Goal: Information Seeking & Learning: Learn about a topic

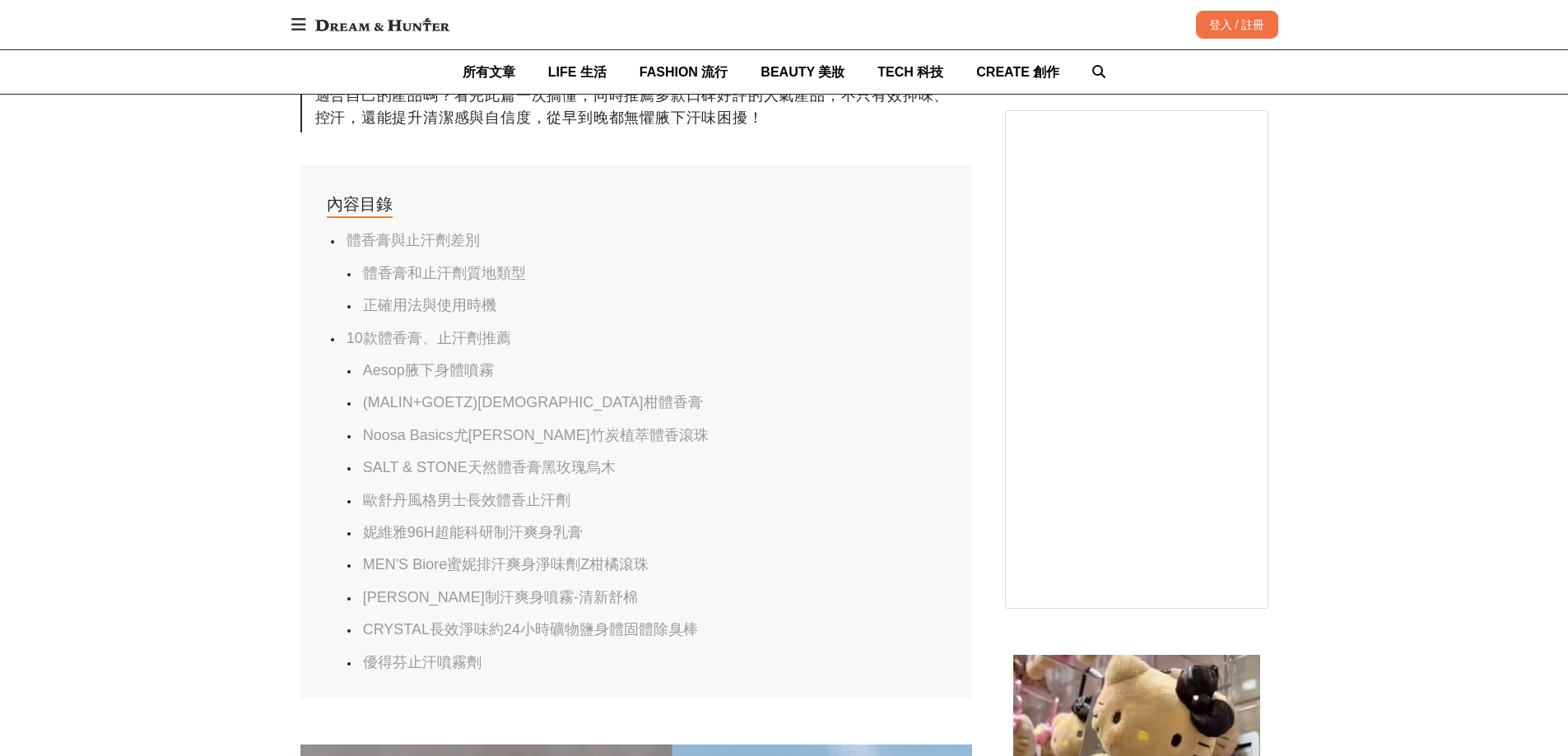
scroll to position [905, 0]
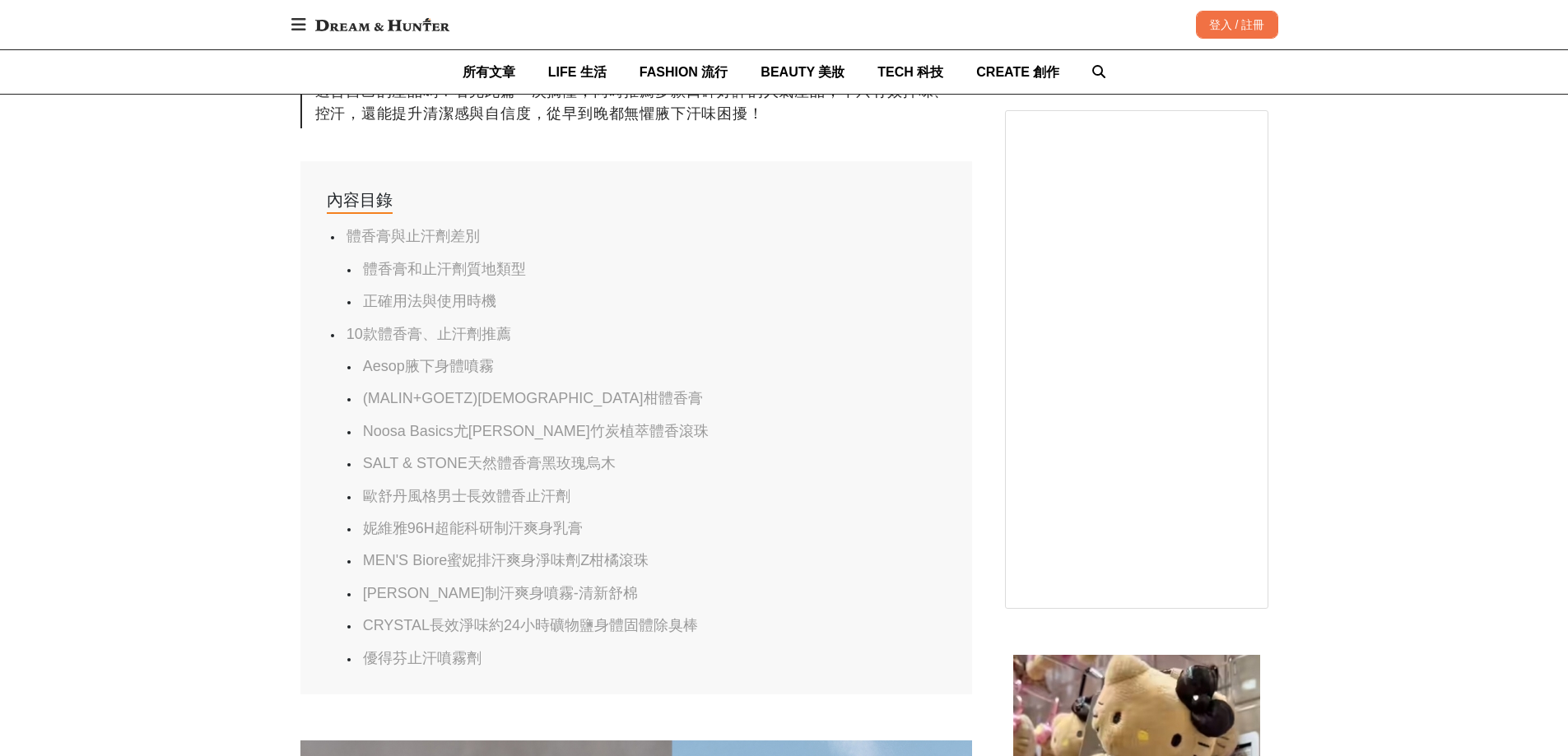
click at [417, 244] on link "體香膏與止汗劑差別" at bounding box center [413, 236] width 133 height 16
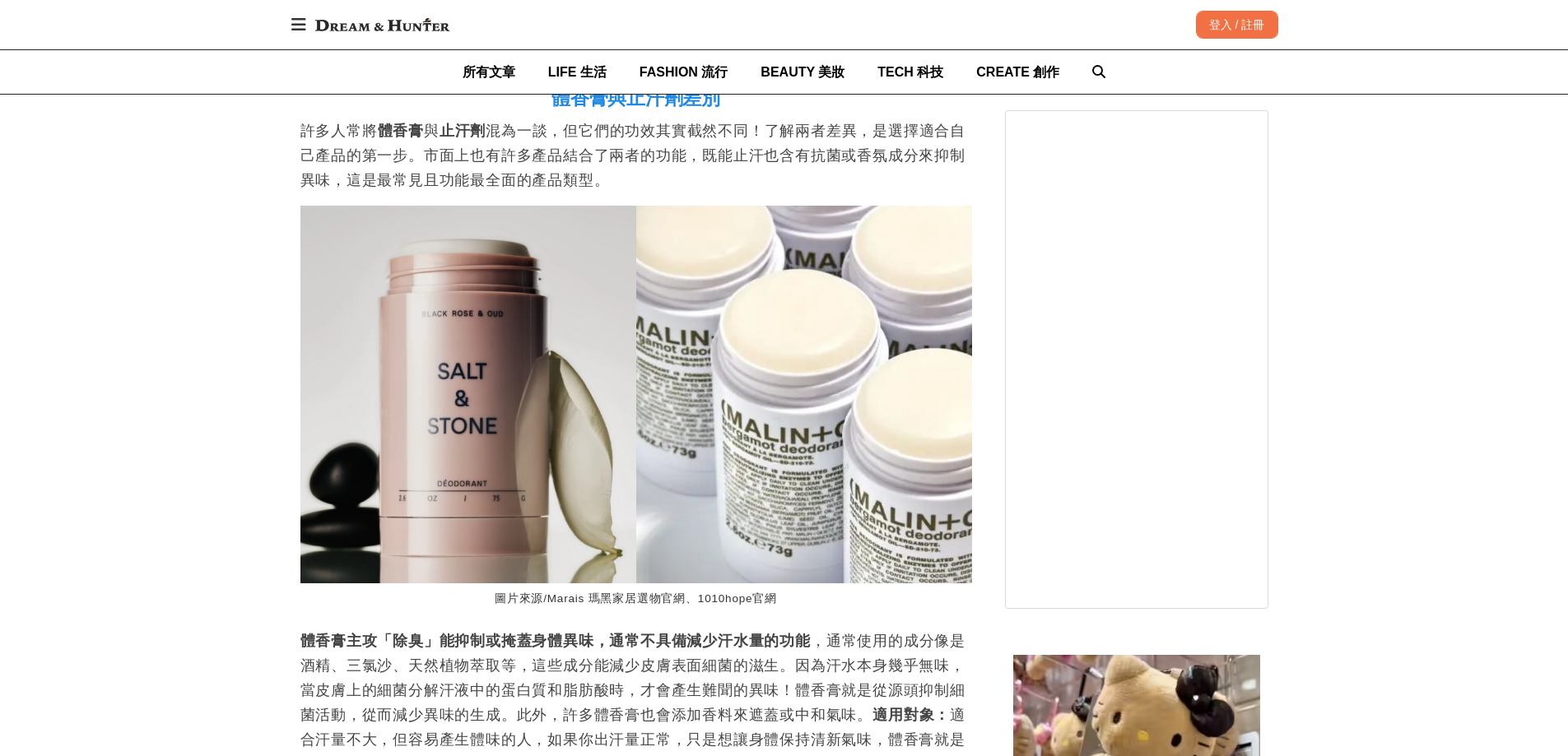
scroll to position [0, 671]
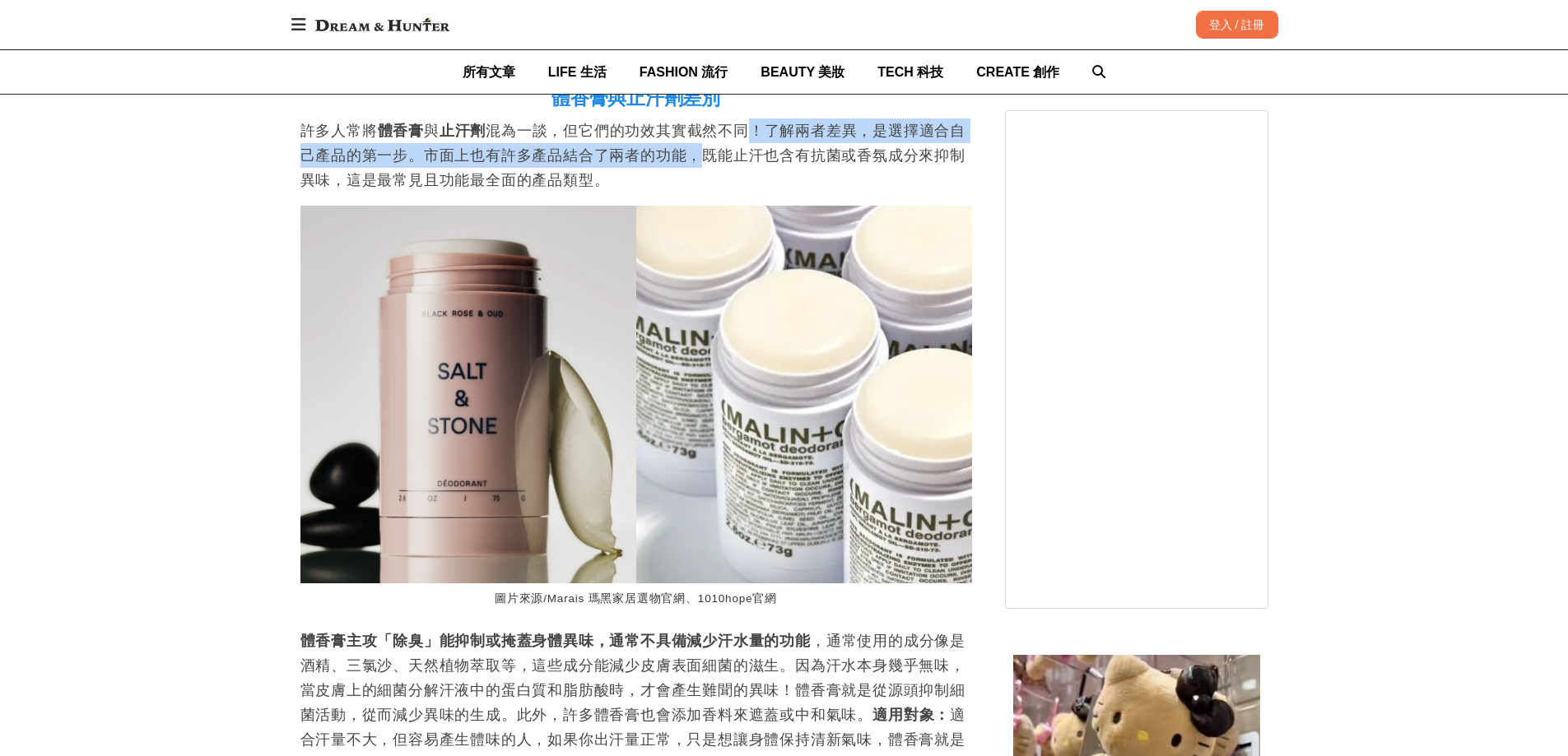
drag, startPoint x: 749, startPoint y: 146, endPoint x: 676, endPoint y: 163, distance: 75.0
click at [680, 163] on p "許多人常將 體香膏 與 止汗劑 混為一談，但它們的功效其實截然不同！了解兩者差異，是選擇適合自己產品的第一步。市面上也有許多產品結合了兩者的功能，既能止汗也含…" at bounding box center [636, 156] width 671 height 74
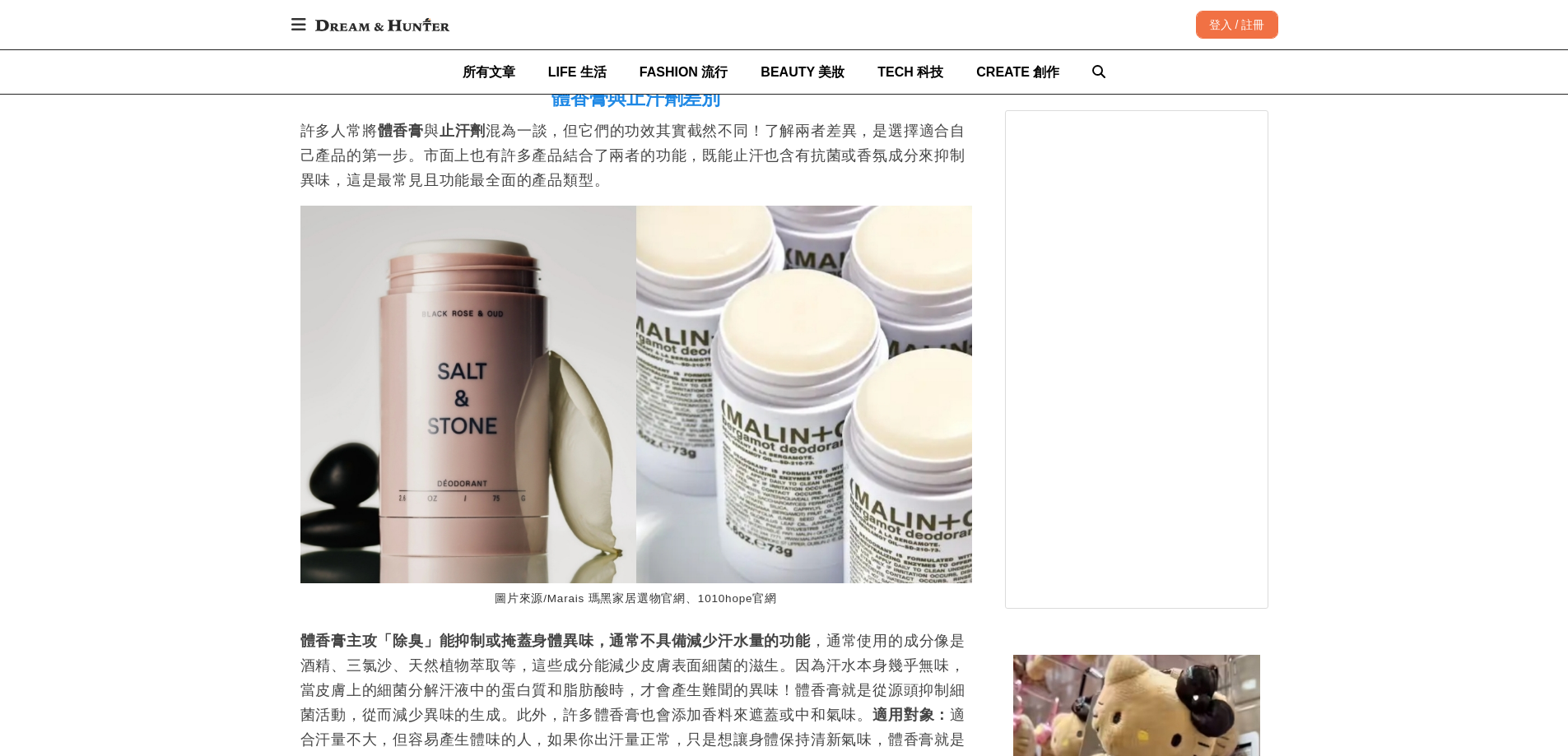
click at [594, 187] on p "許多人常將 體香膏 與 止汗劑 混為一談，但它們的功效其實截然不同！了解兩者差異，是選擇適合自己產品的第一步。市面上也有許多產品結合了兩者的功能，既能止汗也含…" at bounding box center [636, 156] width 671 height 74
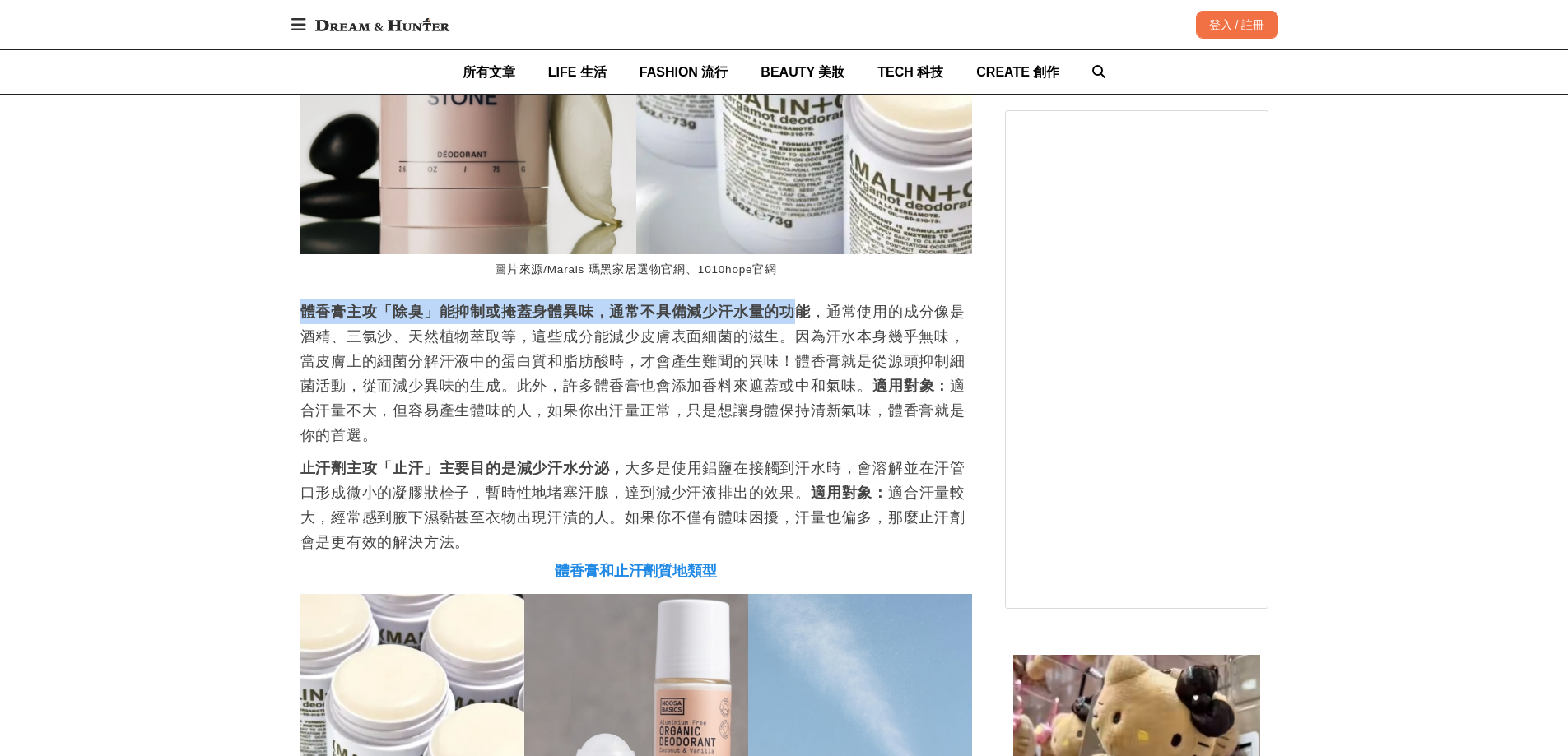
scroll to position [0, 1343]
drag, startPoint x: 306, startPoint y: 317, endPoint x: 799, endPoint y: 320, distance: 493.0
click at [799, 320] on strong "體香膏主攻「除臭」能抑制或掩蓋身體異味，通常不具備減少汗水量的功能" at bounding box center [555, 311] width 510 height 16
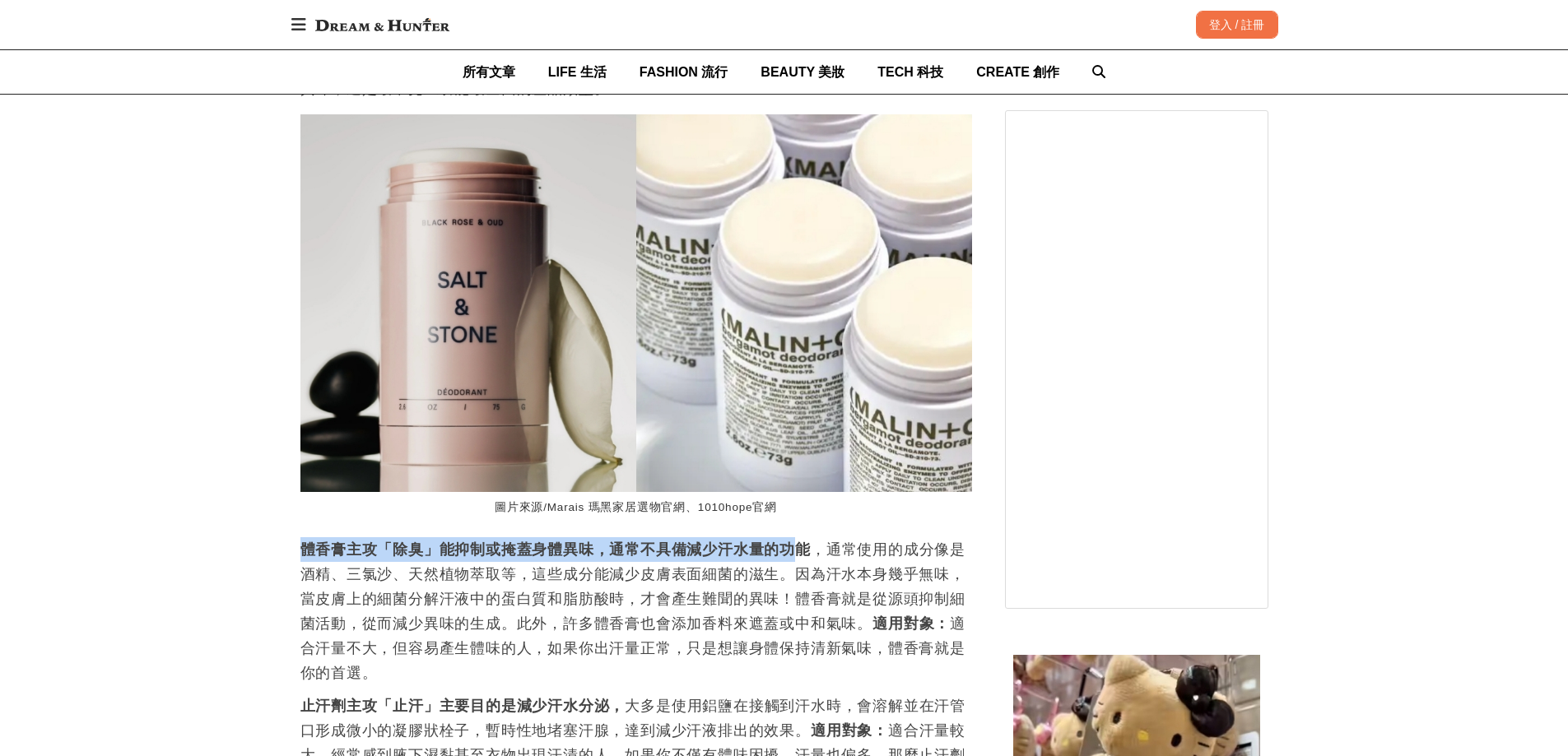
scroll to position [2063, 0]
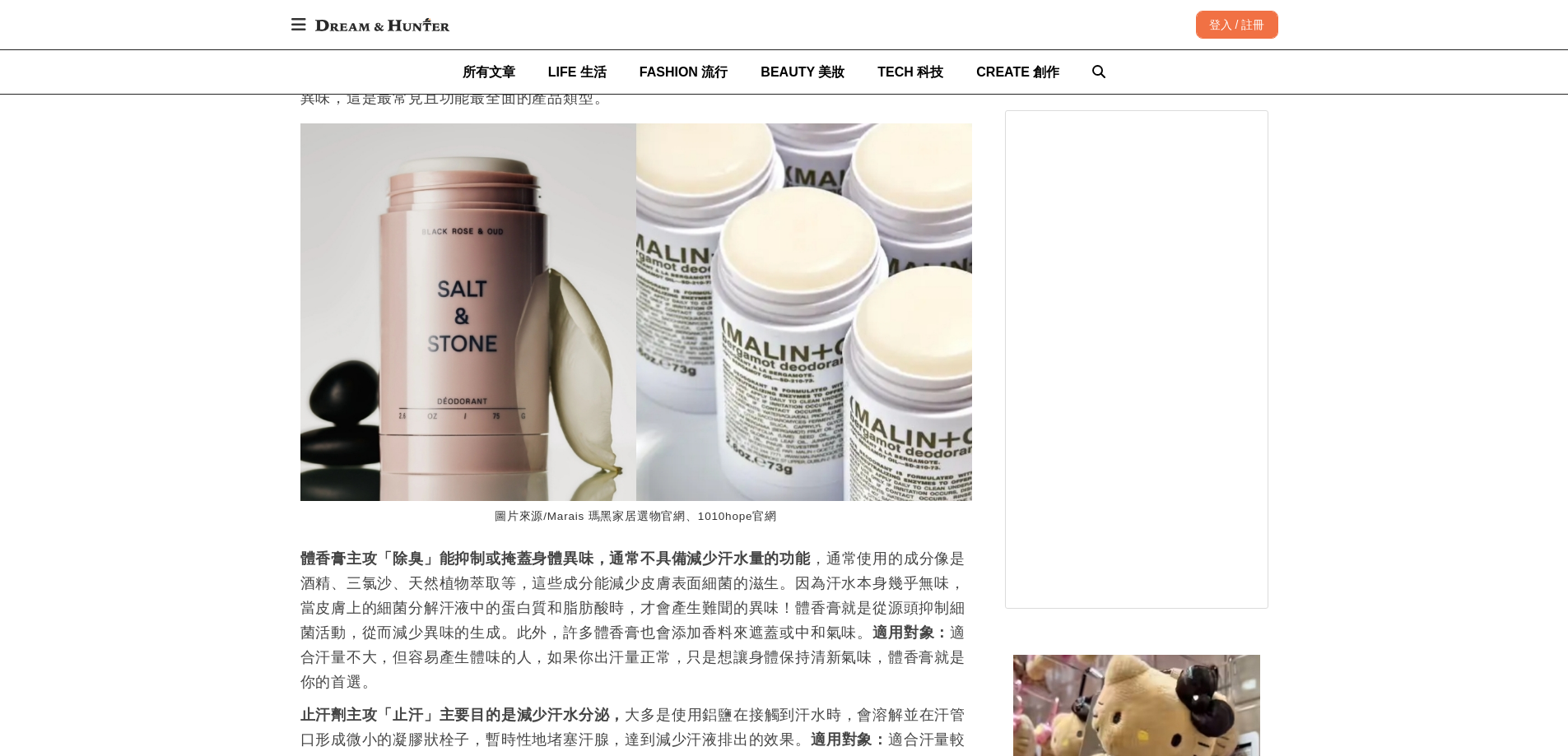
click at [874, 573] on p "體香膏主攻「除臭」能抑制或掩蓋身體異味，通常不具備減少汗水量的功能 ，通常使用的成分像是酒精、三氯沙、天然植物萃取等，這些成分能減少皮膚表面細菌的滋生。因為汗…" at bounding box center [636, 620] width 671 height 148
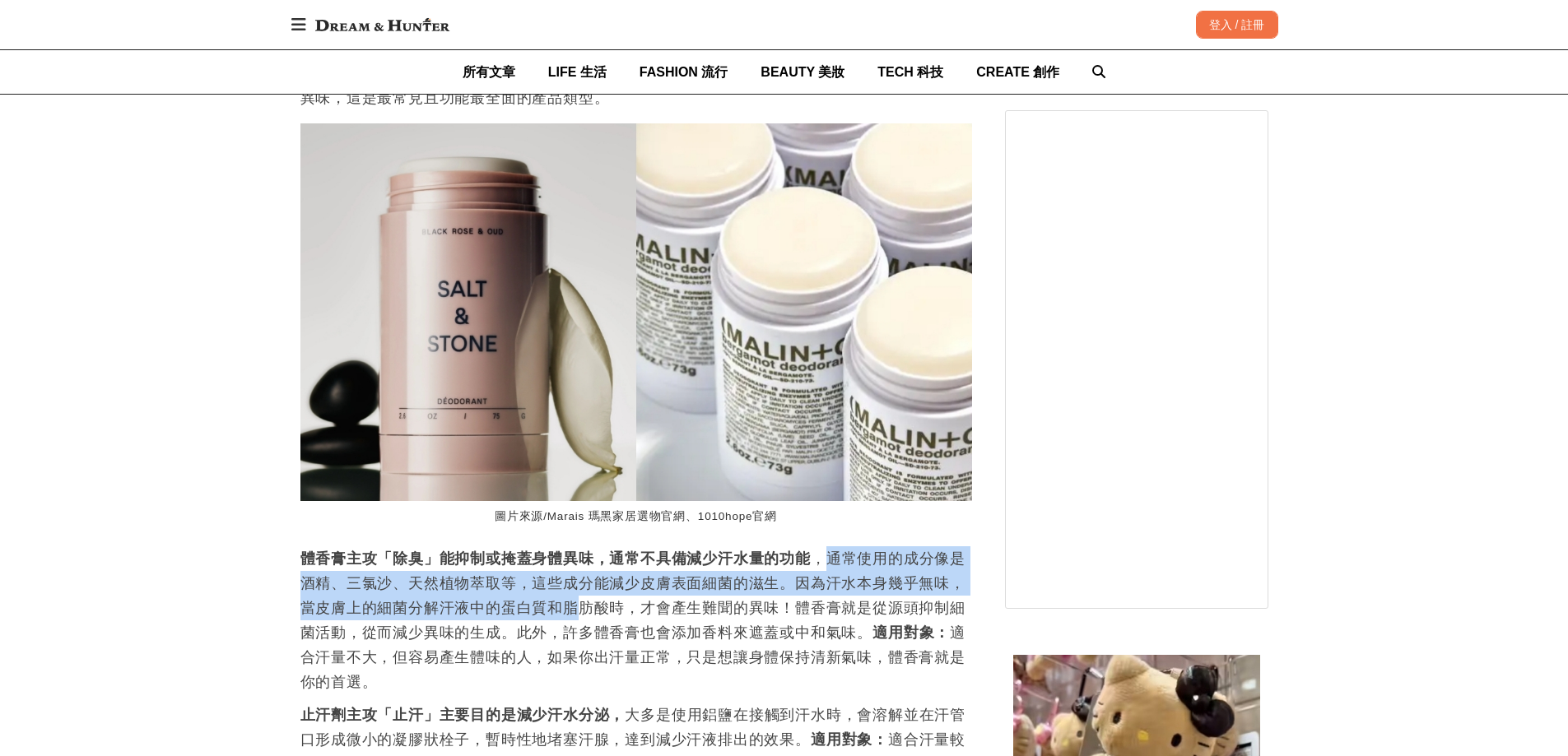
drag, startPoint x: 821, startPoint y: 566, endPoint x: 350, endPoint y: 642, distance: 477.1
click at [367, 642] on p "體香膏主攻「除臭」能抑制或掩蓋身體異味，通常不具備減少汗水量的功能 ，通常使用的成分像是酒精、三氯沙、天然植物萃取等，這些成分能減少皮膚表面細菌的滋生。因為汗…" at bounding box center [636, 620] width 671 height 148
click at [475, 587] on p "體香膏主攻「除臭」能抑制或掩蓋身體異味，通常不具備減少汗水量的功能 ，通常使用的成分像是酒精、三氯沙、天然植物萃取等，這些成分能減少皮膚表面細菌的滋生。因為汗…" at bounding box center [636, 620] width 671 height 148
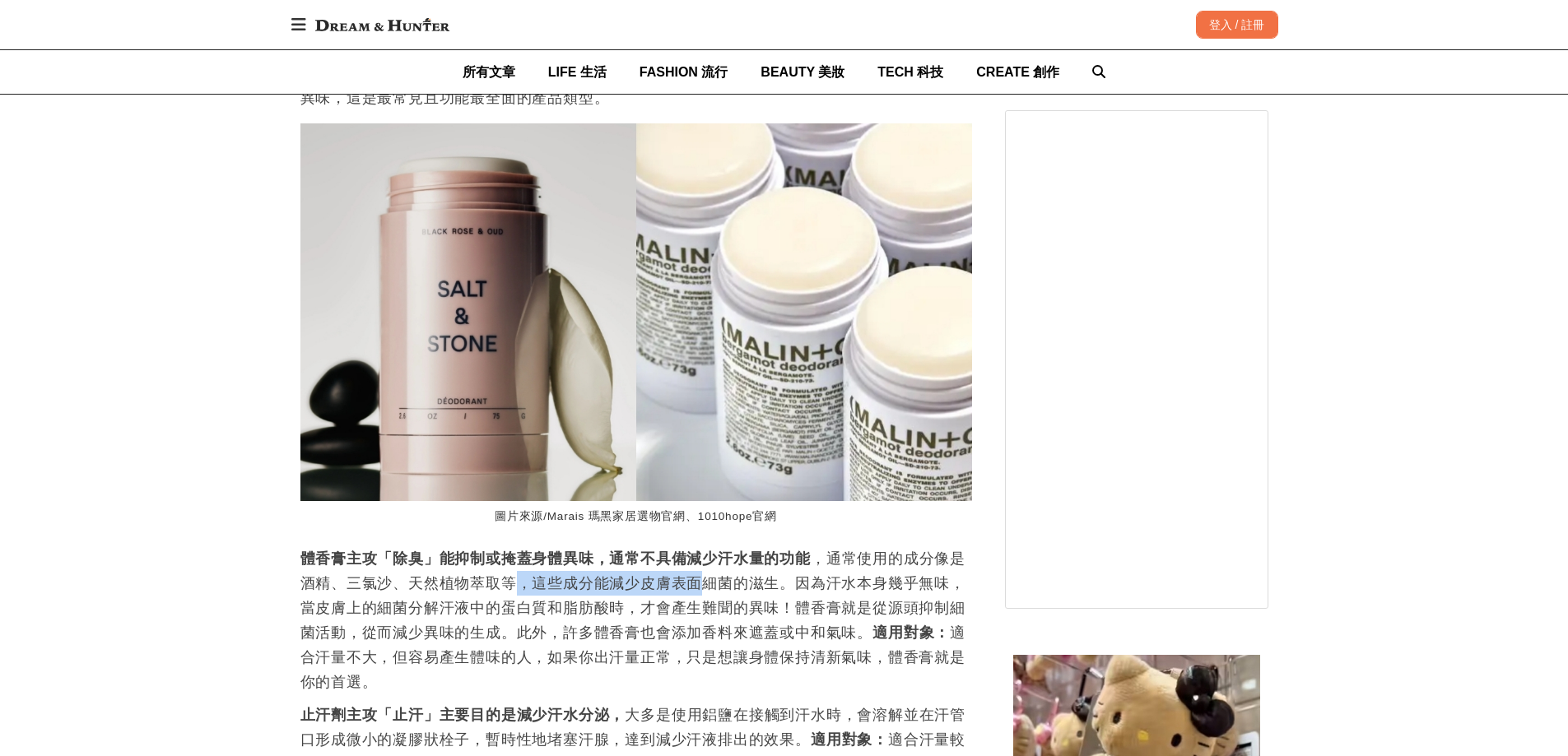
scroll to position [0, 2015]
drag, startPoint x: 521, startPoint y: 598, endPoint x: 801, endPoint y: 596, distance: 280.0
click at [801, 596] on p "體香膏主攻「除臭」能抑制或掩蓋身體異味，通常不具備減少汗水量的功能 ，通常使用的成分像是酒精、三氯沙、天然植物萃取等，這些成分能減少皮膚表面細菌的滋生。因為汗…" at bounding box center [636, 620] width 671 height 148
click at [802, 596] on p "體香膏主攻「除臭」能抑制或掩蓋身體異味，通常不具備減少汗水量的功能 ，通常使用的成分像是酒精、三氯沙、天然植物萃取等，這些成分能減少皮膚表面細菌的滋生。因為汗…" at bounding box center [636, 620] width 671 height 148
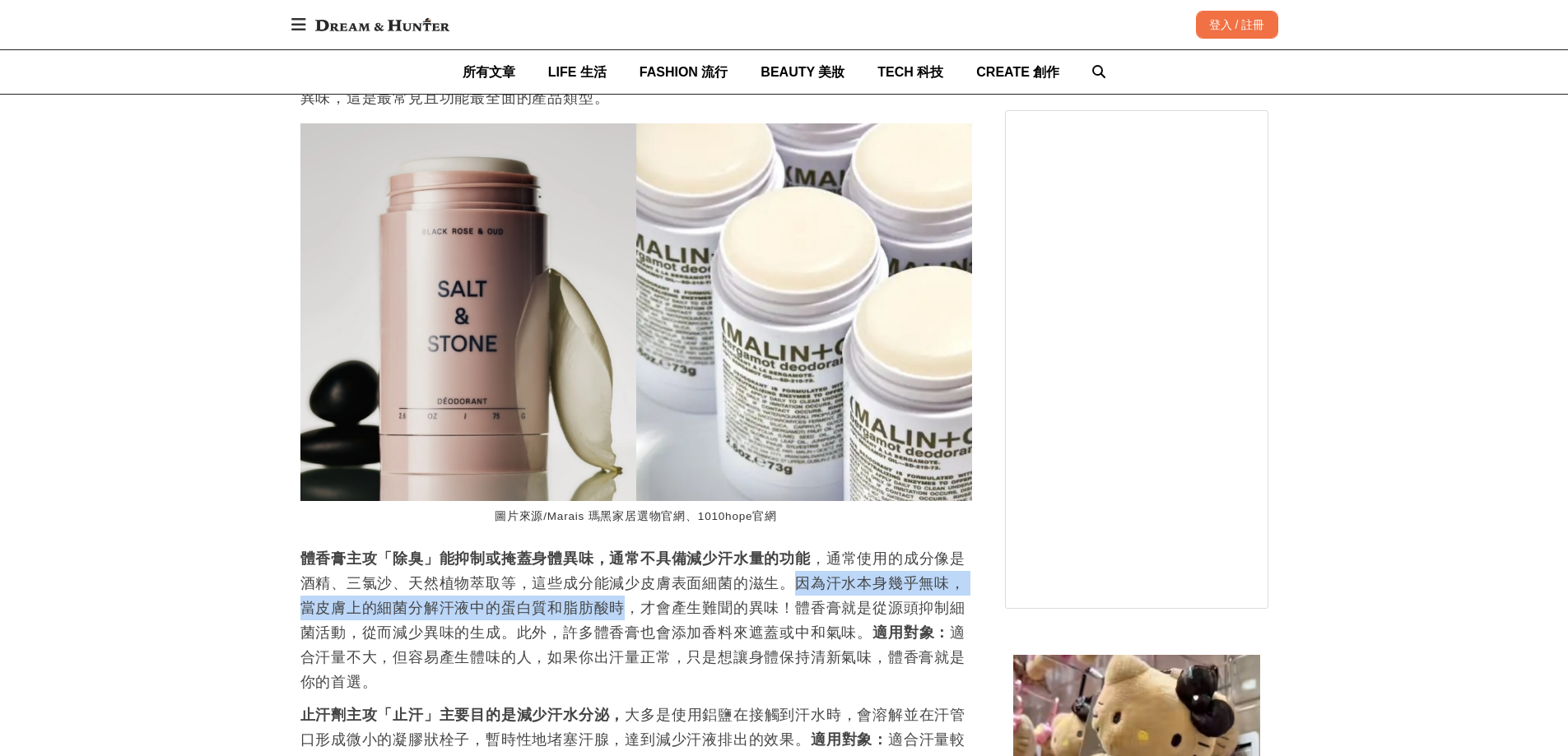
drag, startPoint x: 792, startPoint y: 584, endPoint x: 654, endPoint y: 611, distance: 140.6
click at [626, 620] on p "體香膏主攻「除臭」能抑制或掩蓋身體異味，通常不具備減少汗水量的功能 ，通常使用的成分像是酒精、三氯沙、天然植物萃取等，這些成分能減少皮膚表面細菌的滋生。因為汗…" at bounding box center [636, 620] width 671 height 148
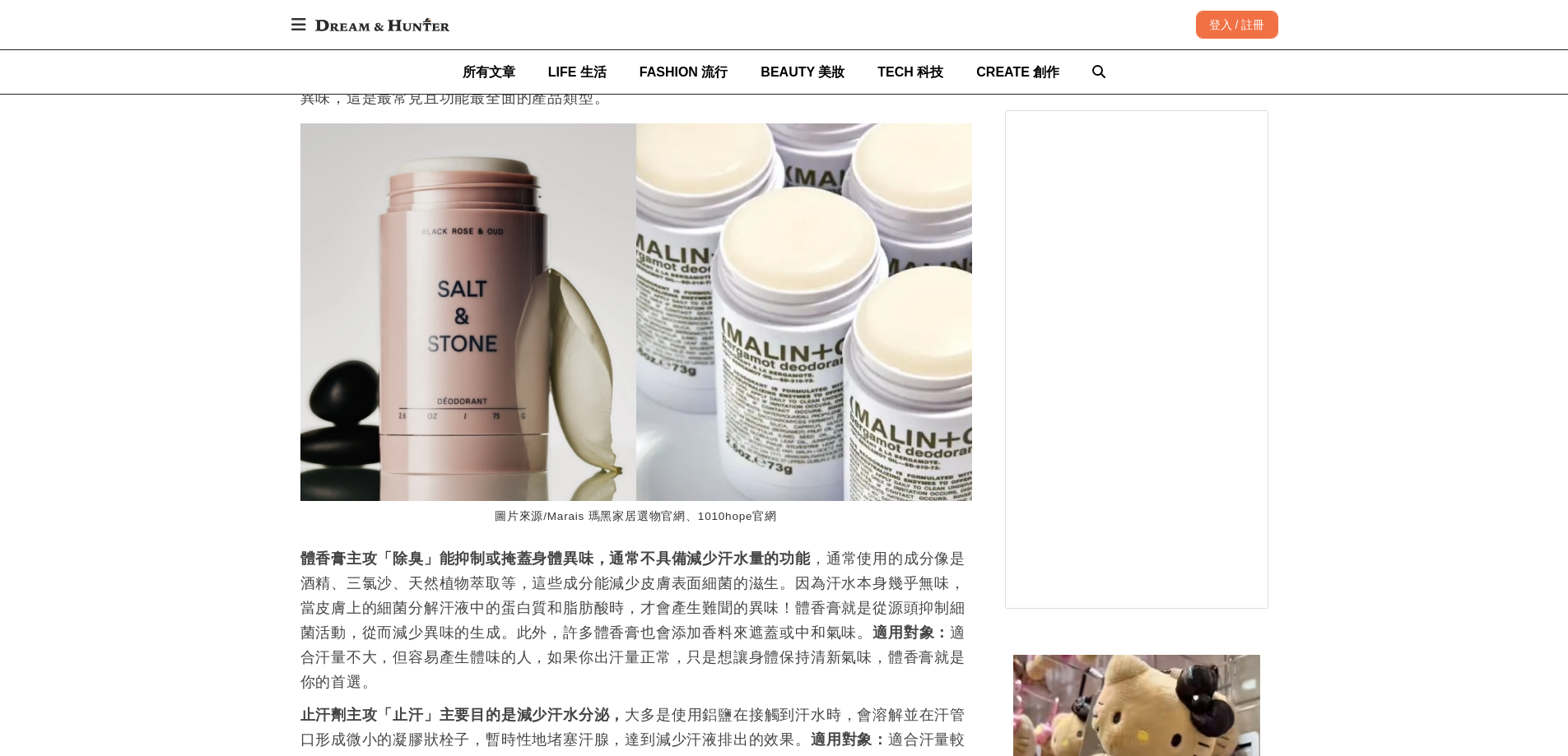
click at [654, 611] on p "體香膏主攻「除臭」能抑制或掩蓋身體異味，通常不具備減少汗水量的功能 ，通常使用的成分像是酒精、三氯沙、天然植物萃取等，這些成分能減少皮膚表面細菌的滋生。因為汗…" at bounding box center [636, 620] width 671 height 148
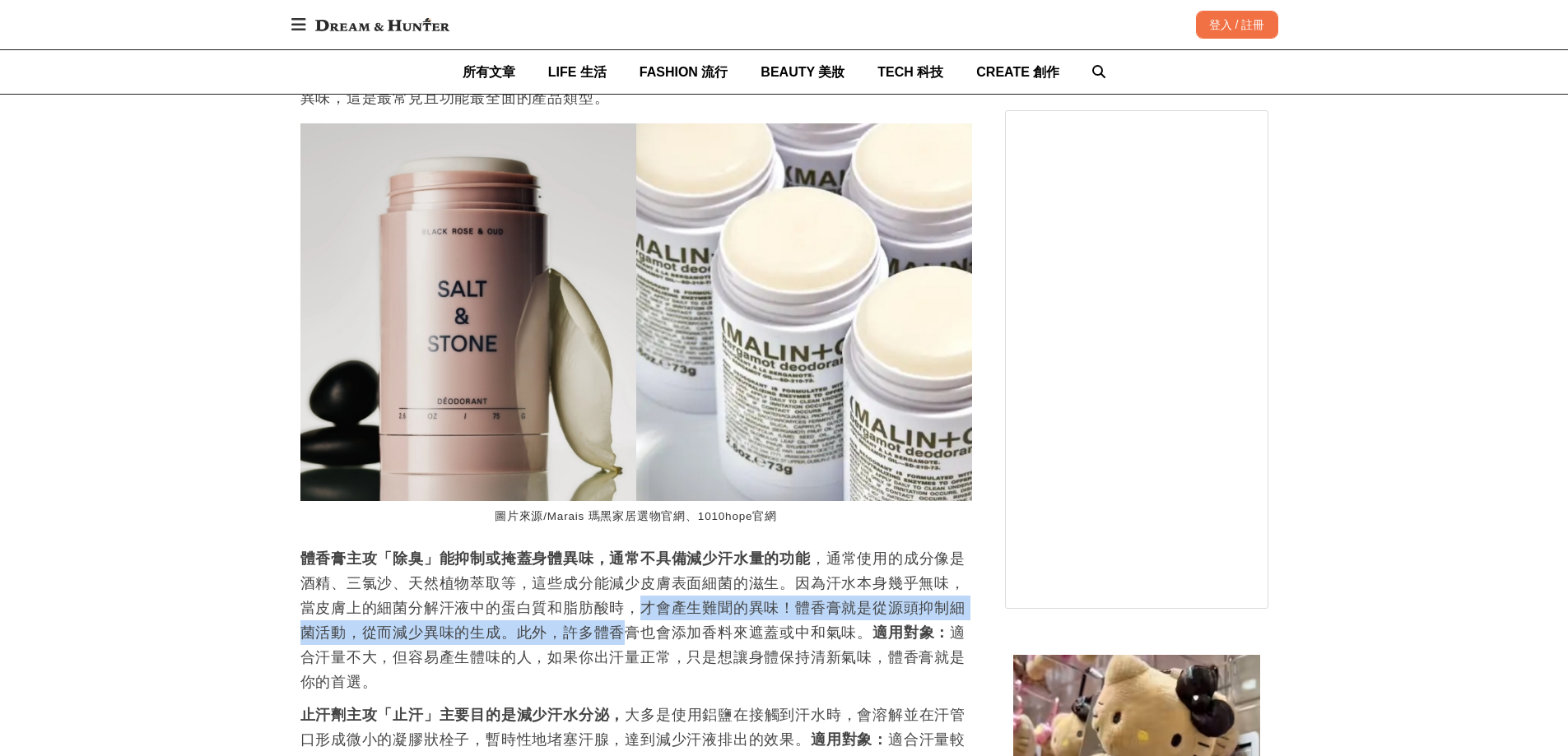
drag, startPoint x: 642, startPoint y: 611, endPoint x: 622, endPoint y: 650, distance: 43.8
click at [622, 650] on p "體香膏主攻「除臭」能抑制或掩蓋身體異味，通常不具備減少汗水量的功能 ，通常使用的成分像是酒精、三氯沙、天然植物萃取等，這些成分能減少皮膚表面細菌的滋生。因為汗…" at bounding box center [636, 620] width 671 height 148
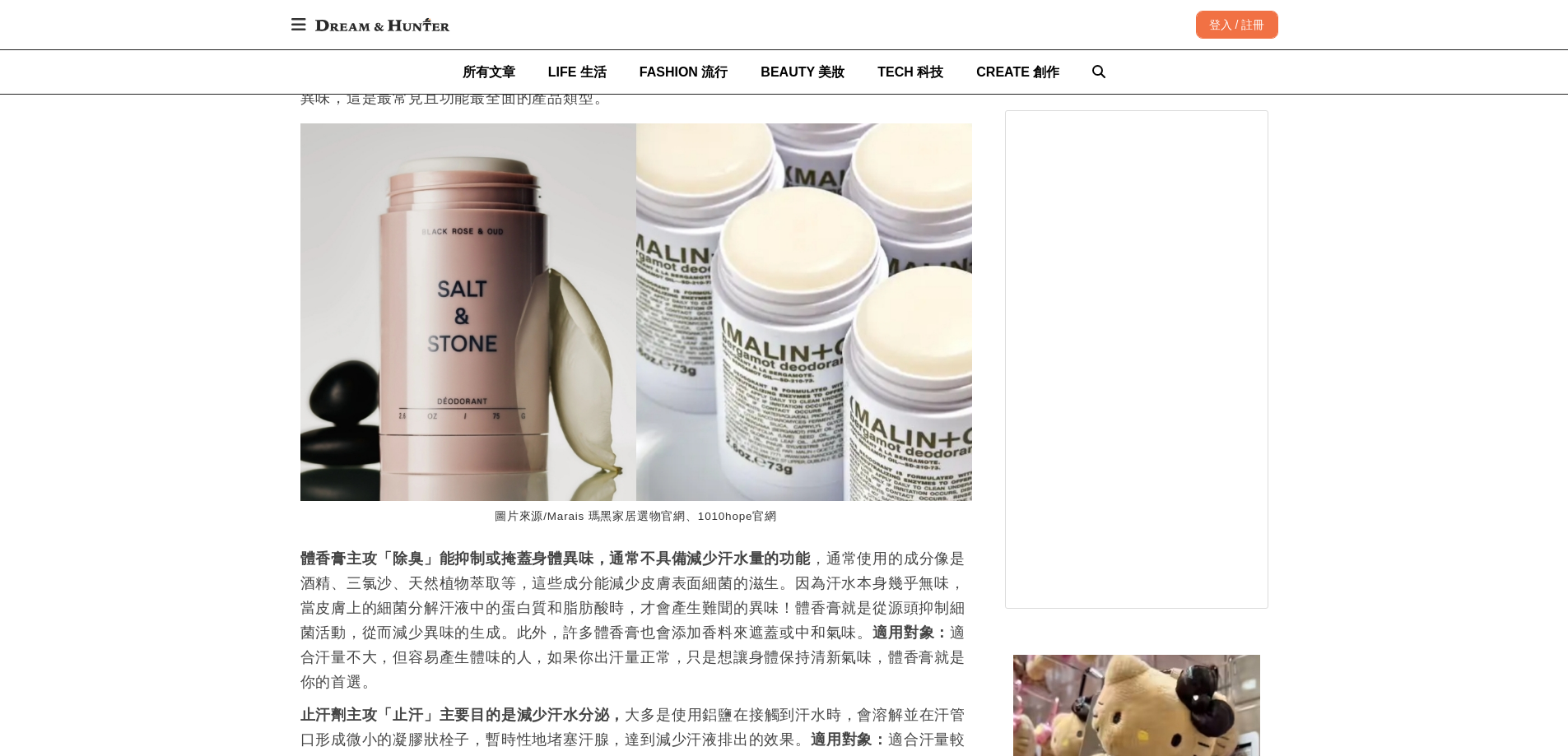
scroll to position [0, 2686]
click at [368, 653] on p "體香膏主攻「除臭」能抑制或掩蓋身體異味，通常不具備減少汗水量的功能 ，通常使用的成分像是酒精、三氯沙、天然植物萃取等，這些成分能減少皮膚表面細菌的滋生。因為汗…" at bounding box center [636, 620] width 671 height 148
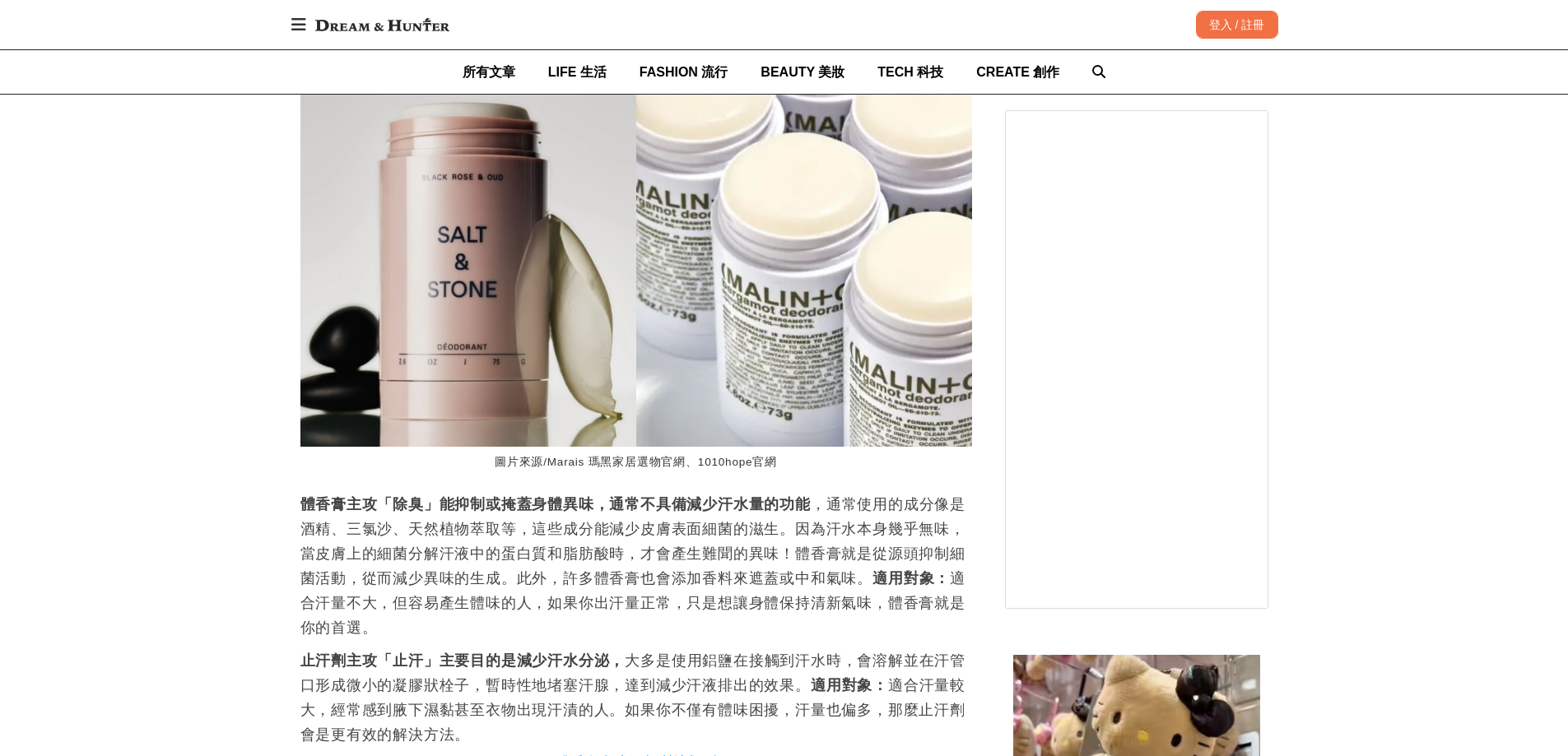
scroll to position [2145, 0]
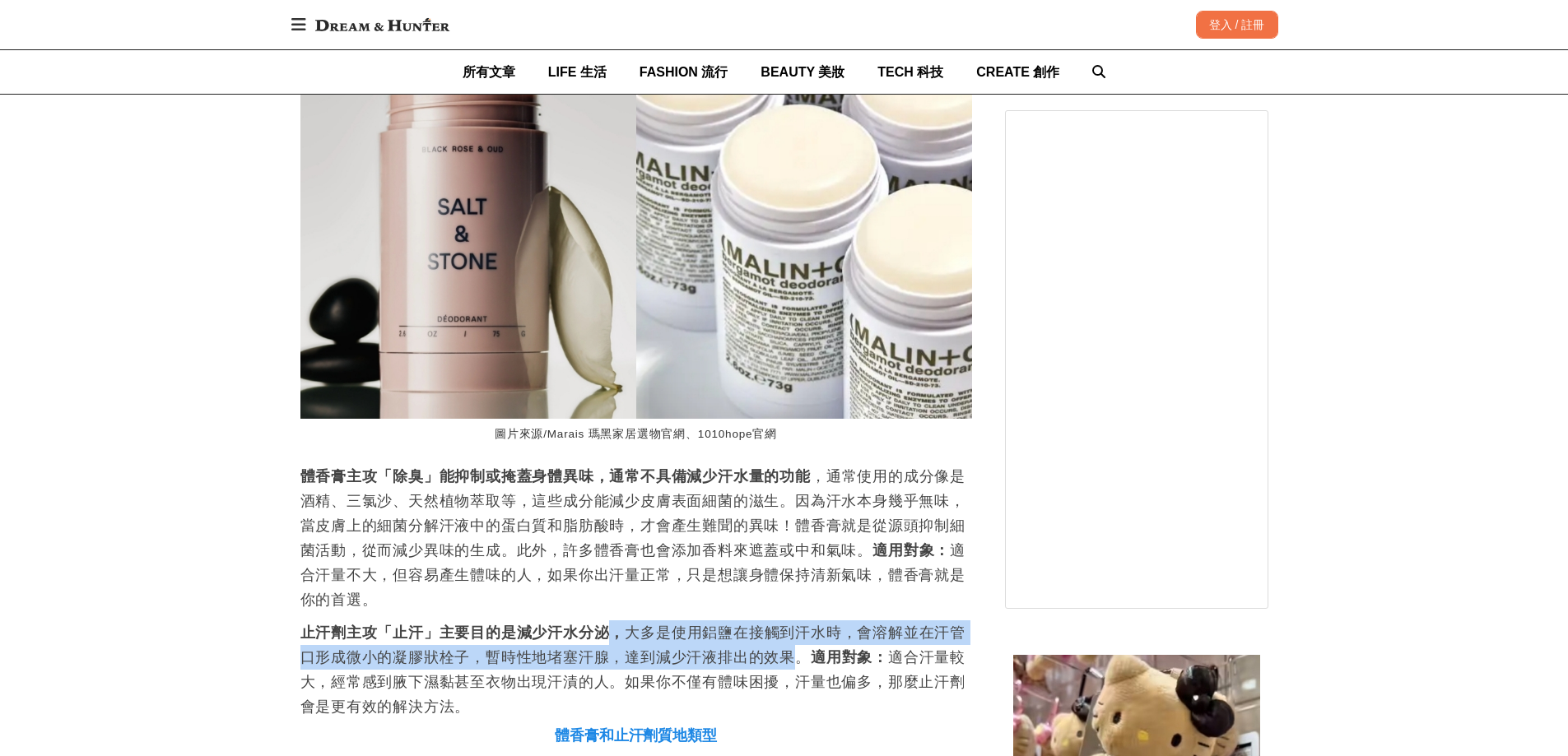
drag, startPoint x: 610, startPoint y: 642, endPoint x: 791, endPoint y: 669, distance: 183.0
click at [791, 669] on p "止汗劑主攻「止汗」主要目的是減少汗水分泌， 大多是使用鋁鹽在接觸到汗水時，會溶解並在汗管口形成微小的凝膠狀栓子，暫時性地堵塞汗腺，達到減少汗液排出的效果。 適…" at bounding box center [636, 669] width 671 height 99
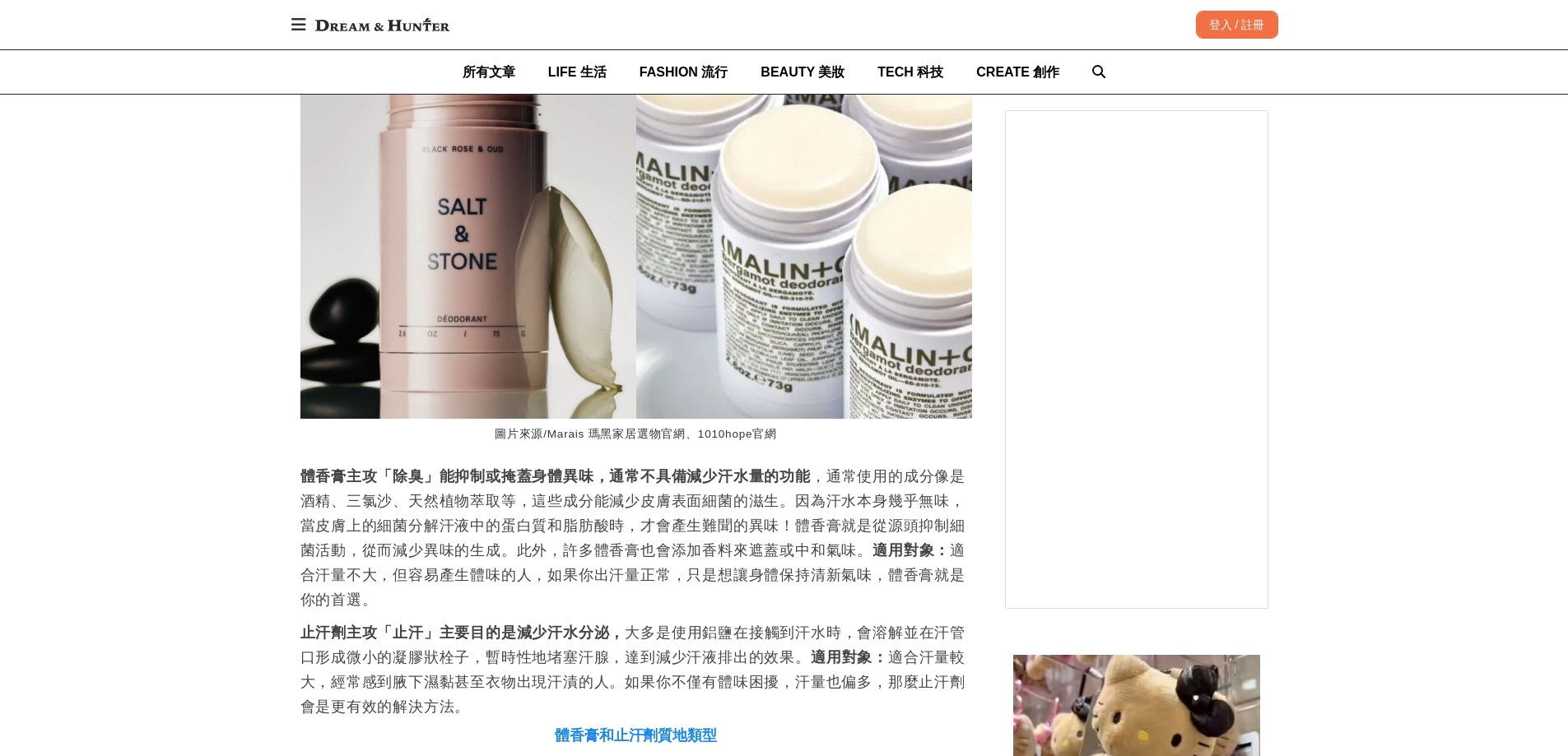
click at [807, 665] on p "止汗劑主攻「止汗」主要目的是減少汗水分泌， 大多是使用鋁鹽在接觸到汗水時，會溶解並在汗管口形成微小的凝膠狀栓子，暫時性地堵塞汗腺，達到減少汗液排出的效果。 適…" at bounding box center [636, 669] width 671 height 99
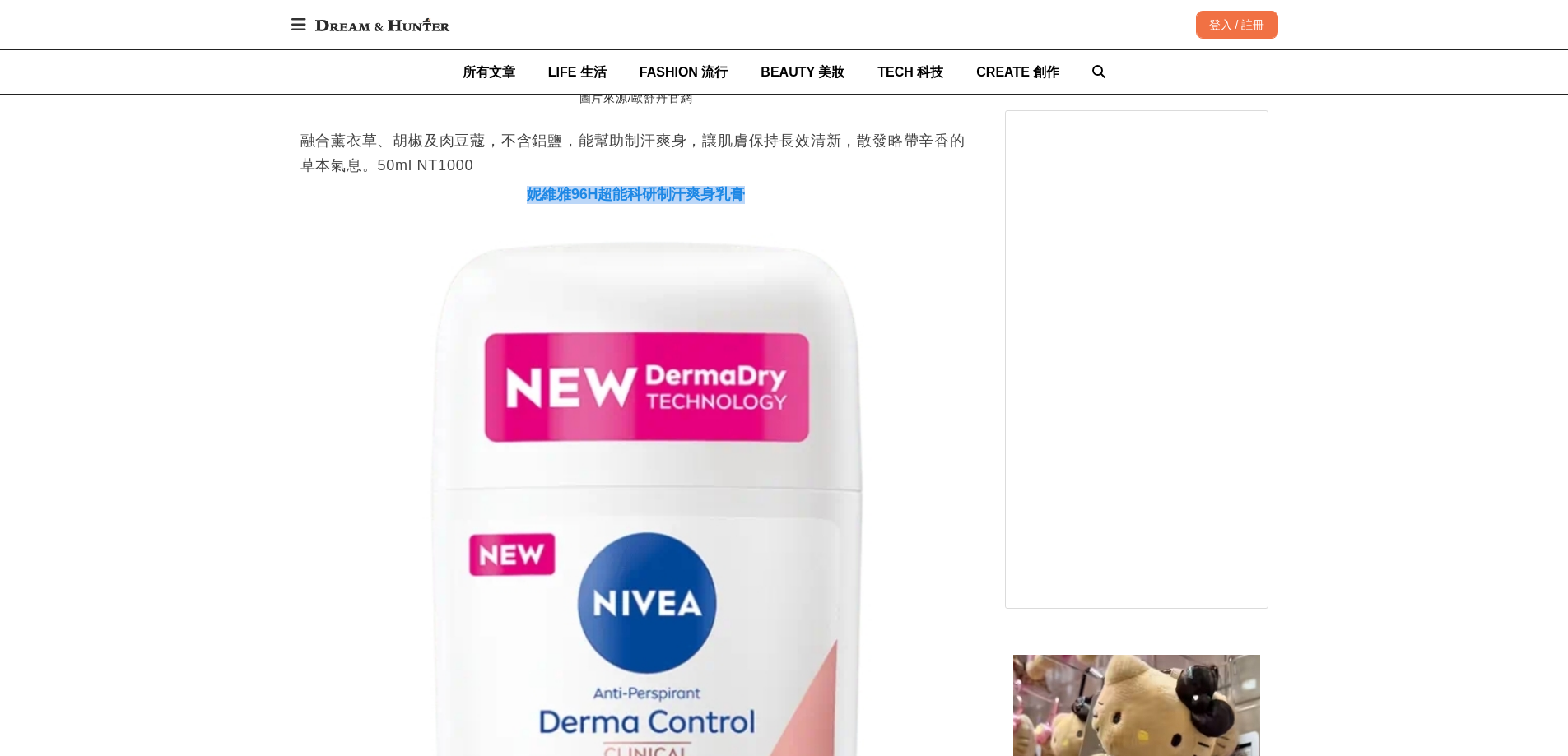
drag, startPoint x: 521, startPoint y: 210, endPoint x: 739, endPoint y: 195, distance: 218.5
click at [739, 195] on h3 "妮維雅96H超能科研制汗爽身乳膏" at bounding box center [636, 194] width 671 height 18
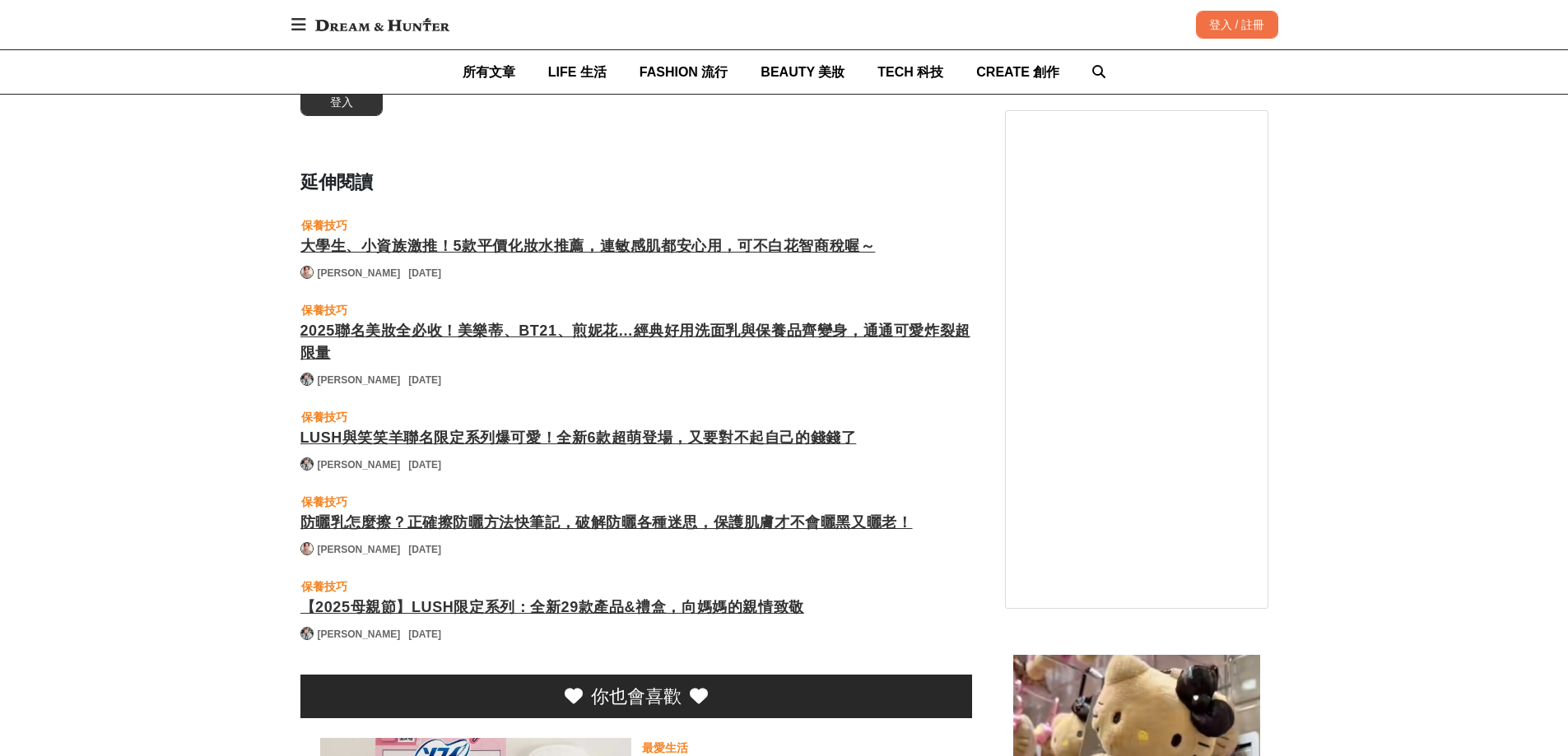
scroll to position [0, 2966]
